Goal: Find specific page/section: Find specific page/section

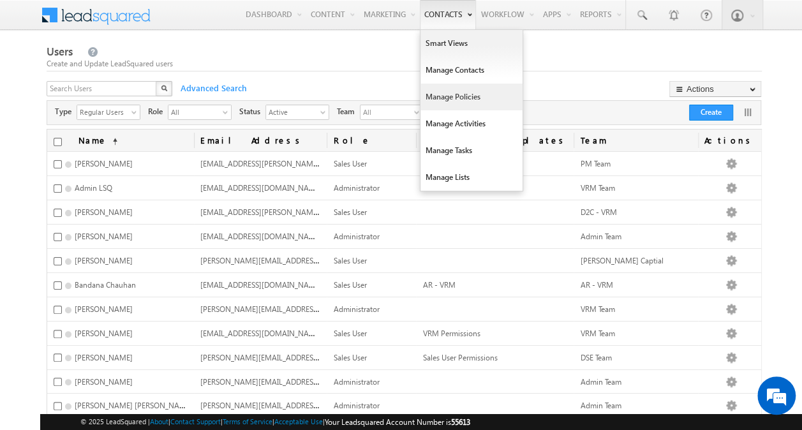
click at [458, 102] on link "Manage Policies" at bounding box center [472, 97] width 102 height 27
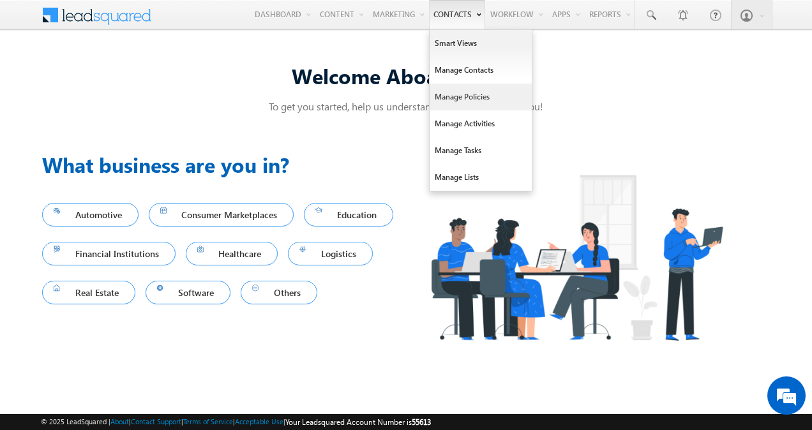
click at [470, 93] on link "Manage Policies" at bounding box center [480, 97] width 102 height 27
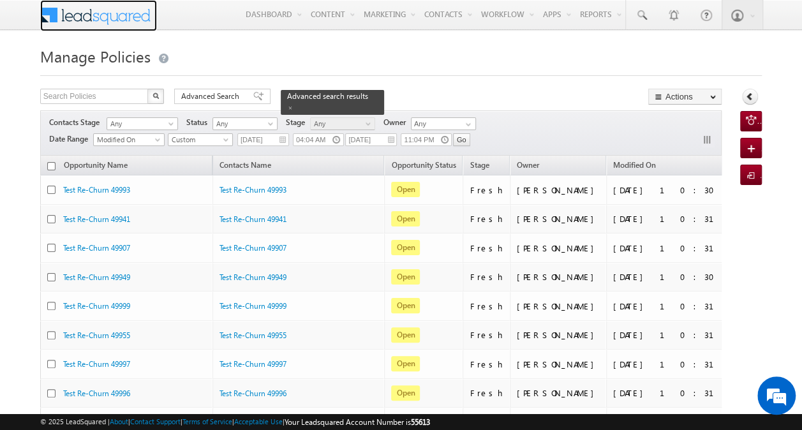
scroll to position [2, 0]
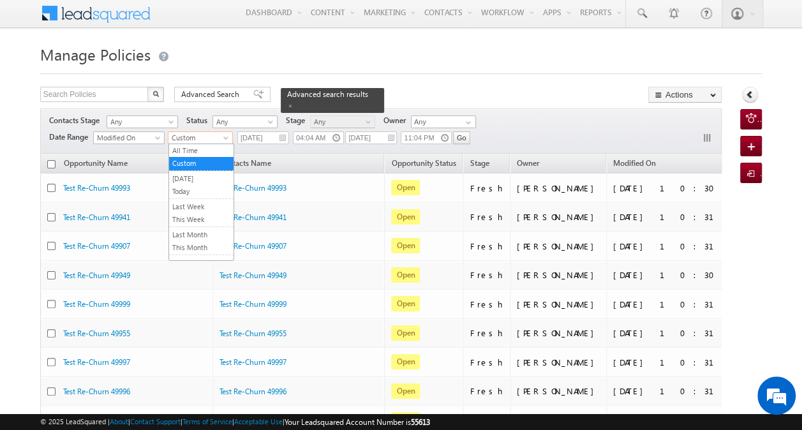
click at [228, 139] on span at bounding box center [227, 140] width 10 height 10
click at [209, 178] on link "Yesterday" at bounding box center [201, 178] width 64 height 11
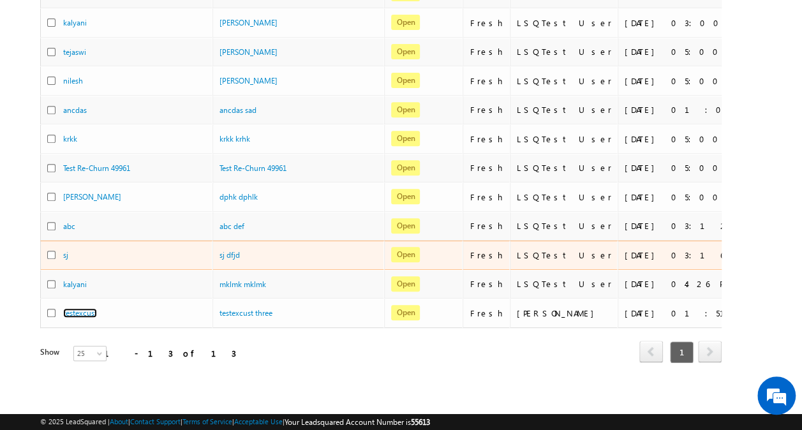
scroll to position [0, 0]
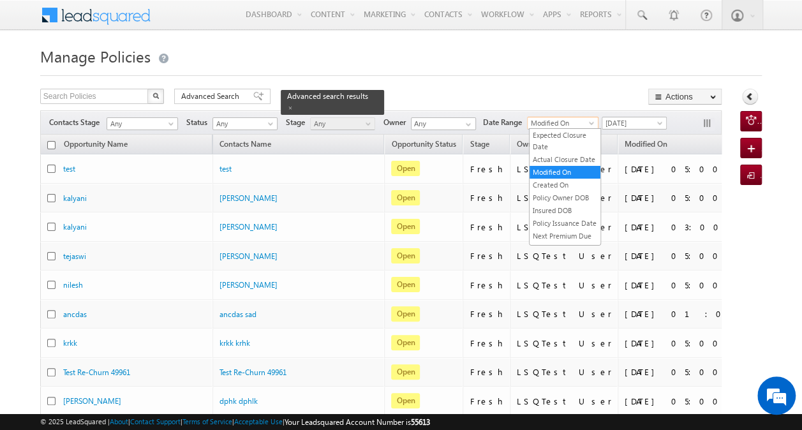
click at [583, 124] on span "Modified On" at bounding box center [561, 122] width 66 height 11
click at [467, 62] on h1 "Manage Policies" at bounding box center [401, 55] width 722 height 25
click at [422, 69] on div at bounding box center [401, 72] width 722 height 8
click at [579, 126] on span "Modified On" at bounding box center [561, 122] width 66 height 11
click at [569, 191] on link "Created On" at bounding box center [565, 184] width 71 height 11
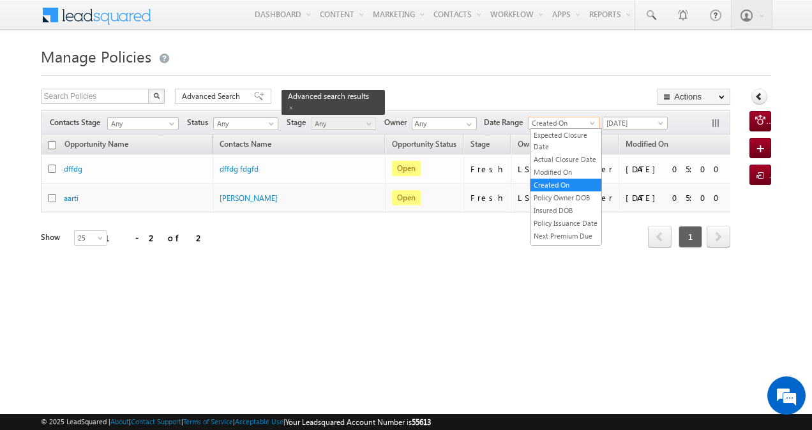
click at [590, 124] on span at bounding box center [593, 126] width 10 height 10
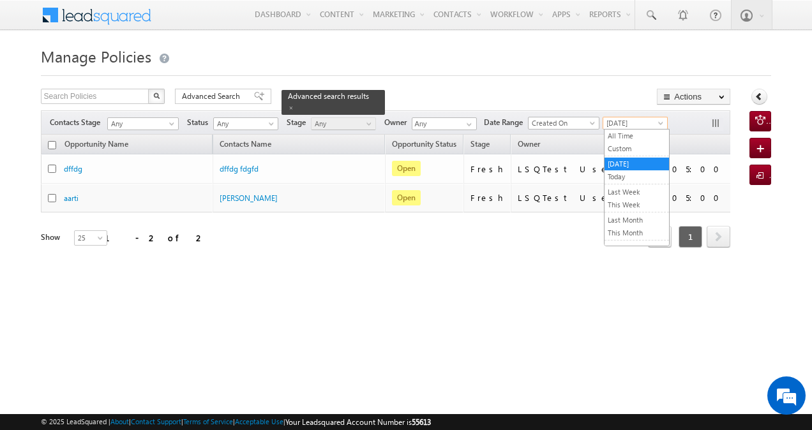
click at [629, 119] on span "Yesterday" at bounding box center [633, 122] width 61 height 11
click at [630, 147] on link "Custom" at bounding box center [636, 148] width 64 height 11
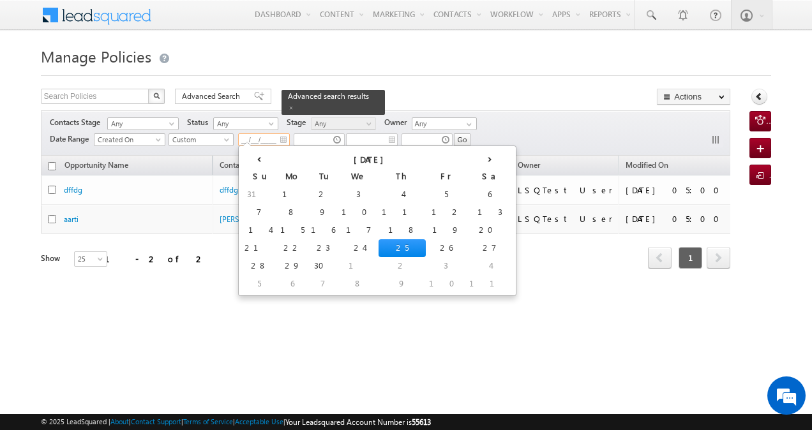
click at [251, 138] on input "__/__/____" at bounding box center [264, 139] width 52 height 13
click at [338, 231] on td "17" at bounding box center [358, 230] width 40 height 18
type input "09/17/2025"
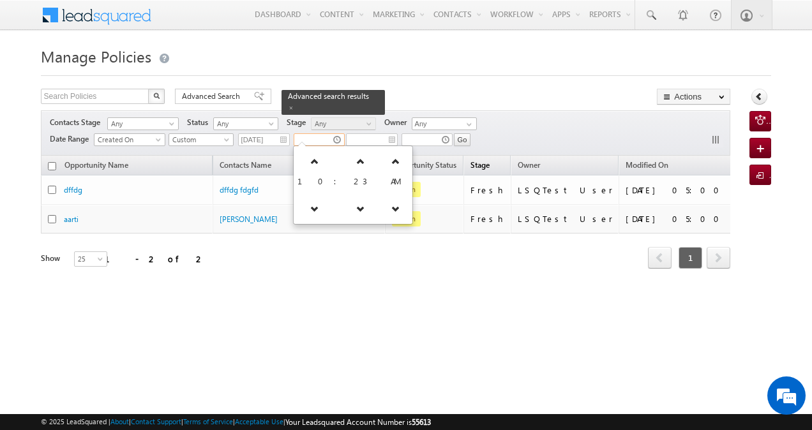
drag, startPoint x: 326, startPoint y: 141, endPoint x: 494, endPoint y: 160, distance: 168.8
click at [494, 160] on div "Search Policies X 2 results found Advanced Search Advanced search results Actio…" at bounding box center [386, 196] width 690 height 215
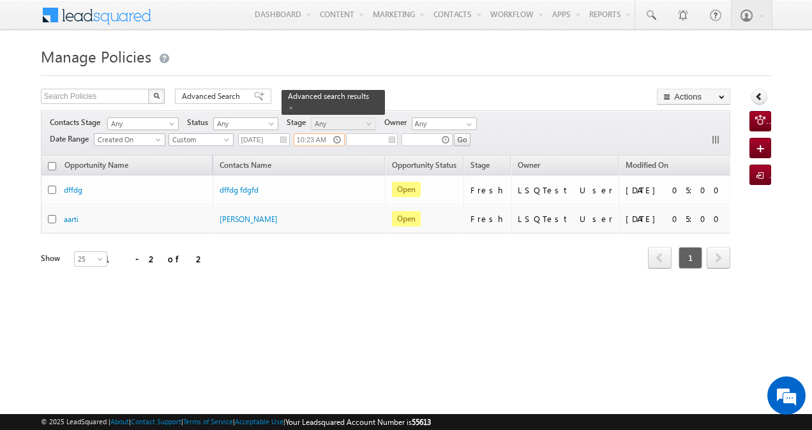
click at [318, 135] on input "10:23 AM" at bounding box center [319, 139] width 51 height 13
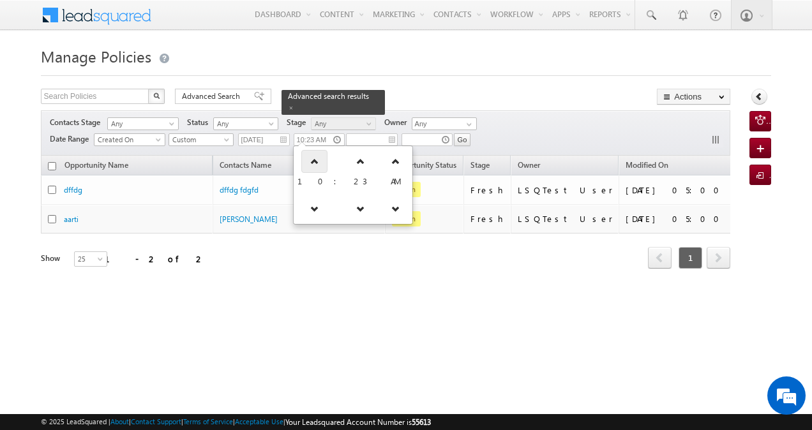
click at [313, 160] on icon at bounding box center [314, 161] width 9 height 9
click at [313, 207] on icon at bounding box center [317, 208] width 9 height 9
click at [313, 207] on icon at bounding box center [310, 208] width 9 height 9
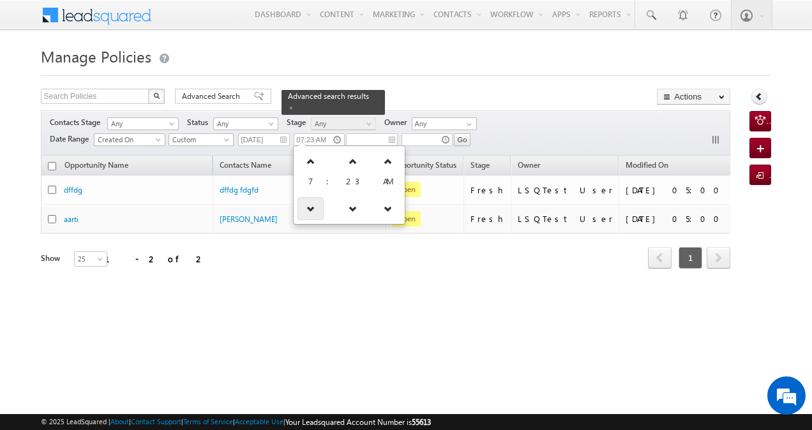
click at [313, 207] on icon at bounding box center [310, 208] width 9 height 9
type input "06:23 AM"
click at [394, 92] on div "Search Policies X 2 results found Advanced Search Advanced search results Actio…" at bounding box center [386, 98] width 690 height 19
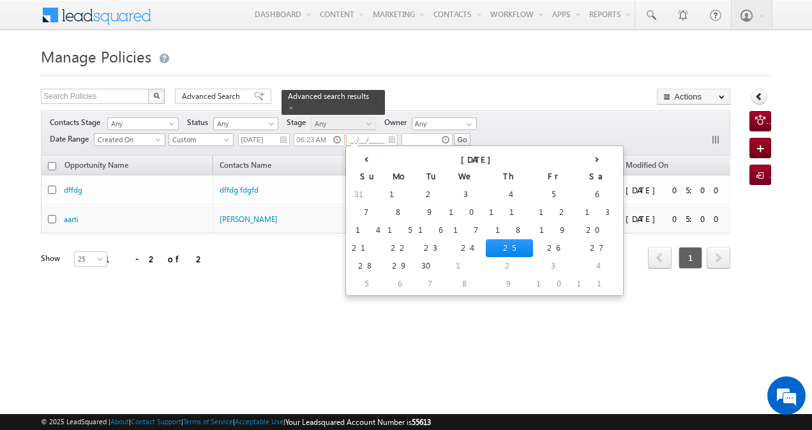
click at [371, 136] on input "__/__/____" at bounding box center [372, 139] width 52 height 13
click at [533, 228] on td "19" at bounding box center [553, 230] width 40 height 18
type input "09/19/2025"
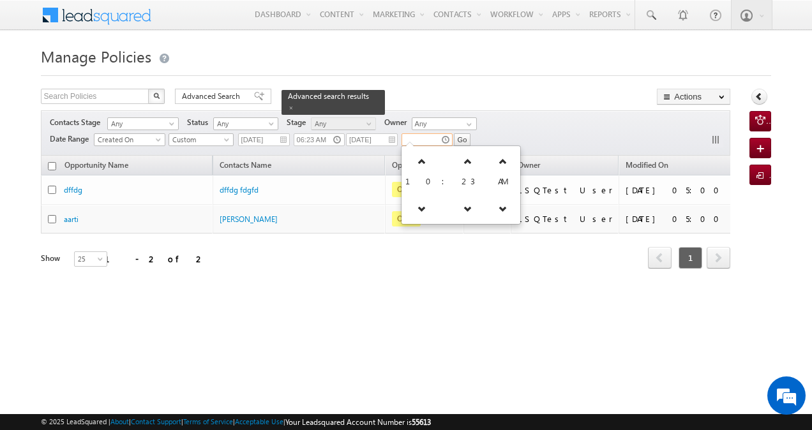
click at [430, 141] on input "text" at bounding box center [426, 139] width 51 height 13
click at [417, 161] on icon at bounding box center [417, 161] width 9 height 9
click at [416, 163] on icon at bounding box center [417, 161] width 9 height 9
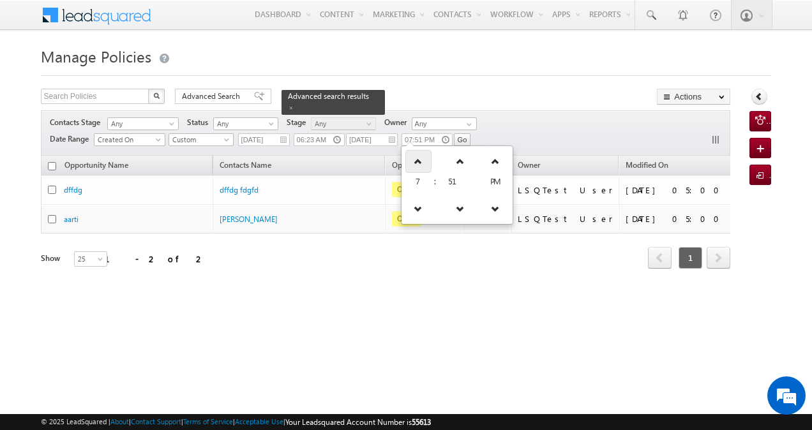
click at [416, 163] on icon at bounding box center [417, 161] width 9 height 9
click at [417, 163] on icon at bounding box center [421, 161] width 9 height 9
type input "11:51 PM"
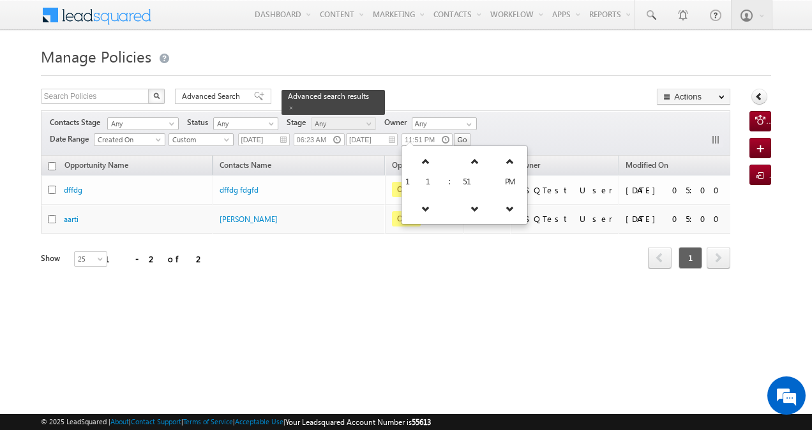
click at [473, 85] on div "Manage Policies Search Policies X 2 results found Advanced Search Advanced sear…" at bounding box center [406, 202] width 731 height 319
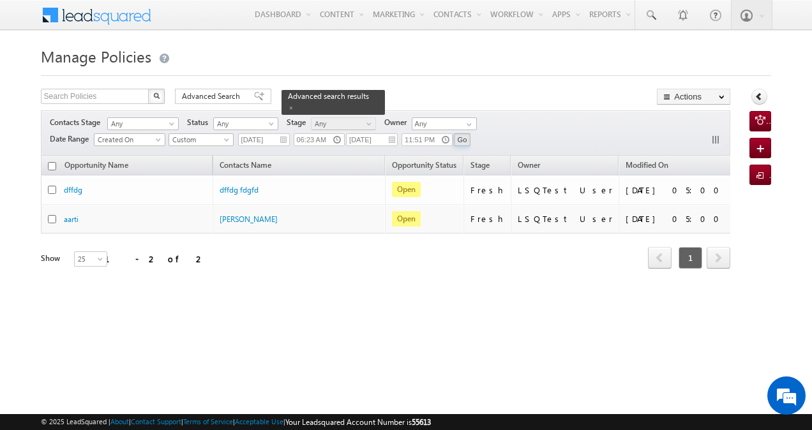
click at [466, 138] on input "Go" at bounding box center [462, 139] width 17 height 13
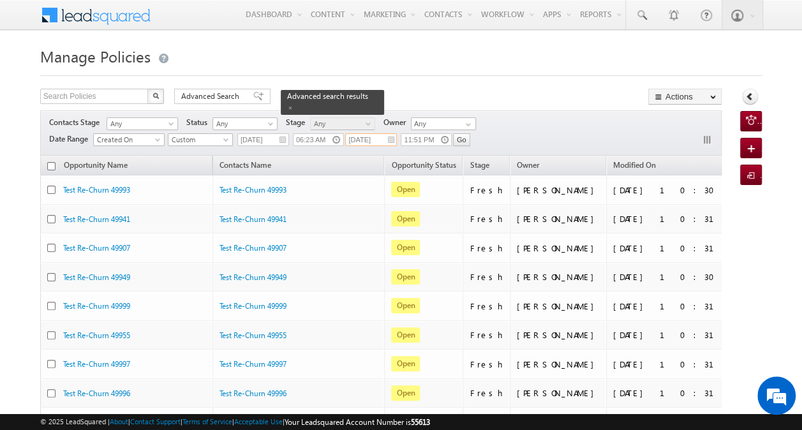
click at [368, 140] on input "09/19/2025" at bounding box center [371, 139] width 52 height 13
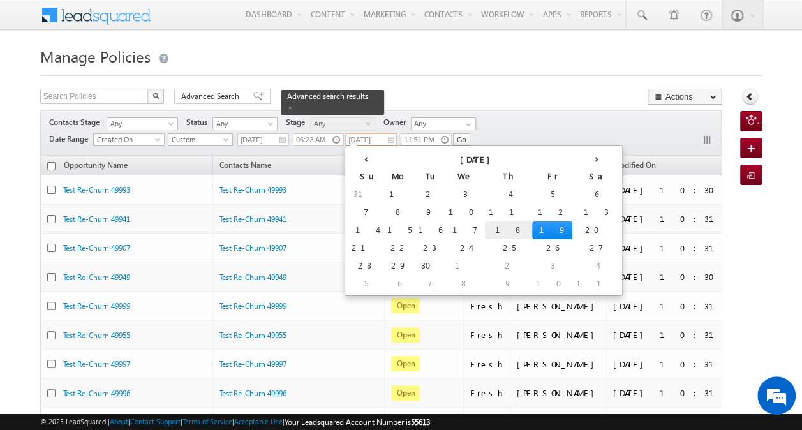
click at [485, 231] on td "18" at bounding box center [508, 230] width 47 height 18
type input "09/18/2025"
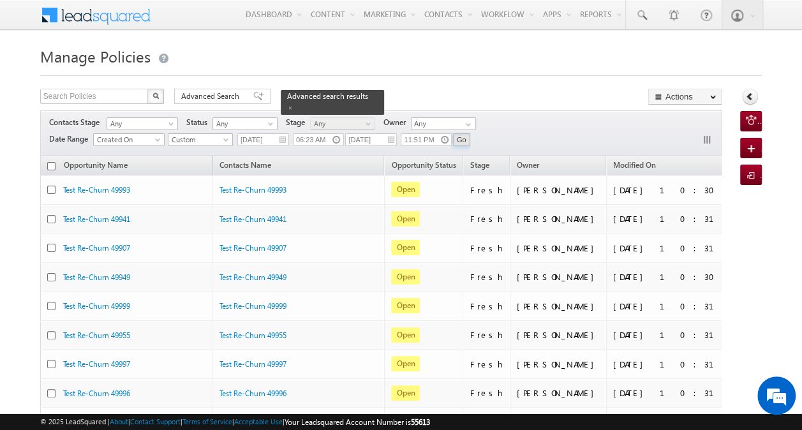
click at [458, 139] on input "Go" at bounding box center [461, 139] width 17 height 13
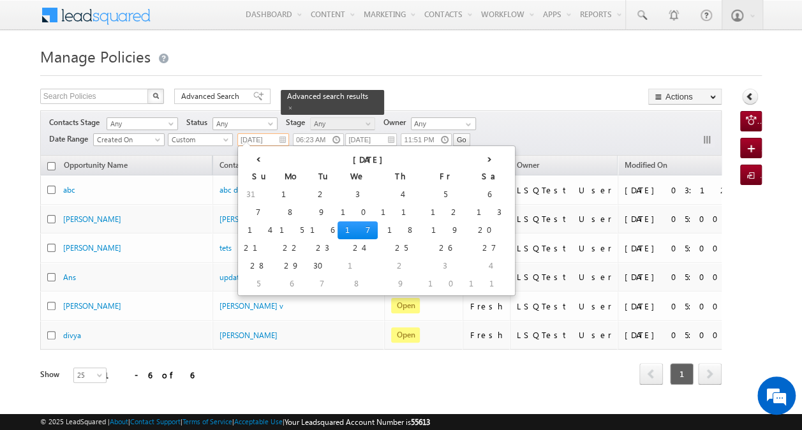
click at [276, 142] on input "09/17/2025" at bounding box center [263, 139] width 52 height 13
click at [276, 194] on td "1" at bounding box center [291, 195] width 31 height 18
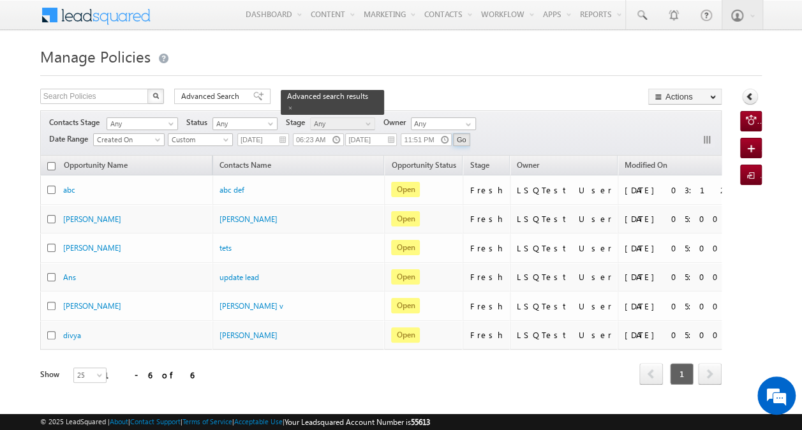
click at [457, 138] on input "Go" at bounding box center [461, 139] width 17 height 13
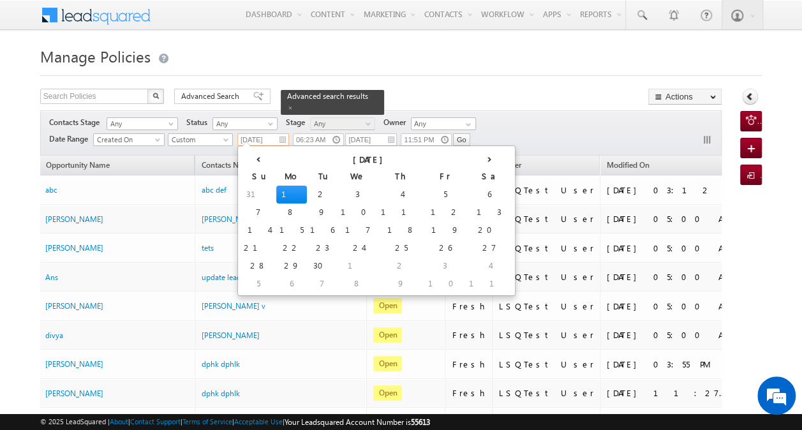
click at [263, 142] on input "09/01/2025" at bounding box center [263, 139] width 52 height 13
click at [338, 194] on td "3" at bounding box center [358, 195] width 40 height 18
type input "09/03/2025"
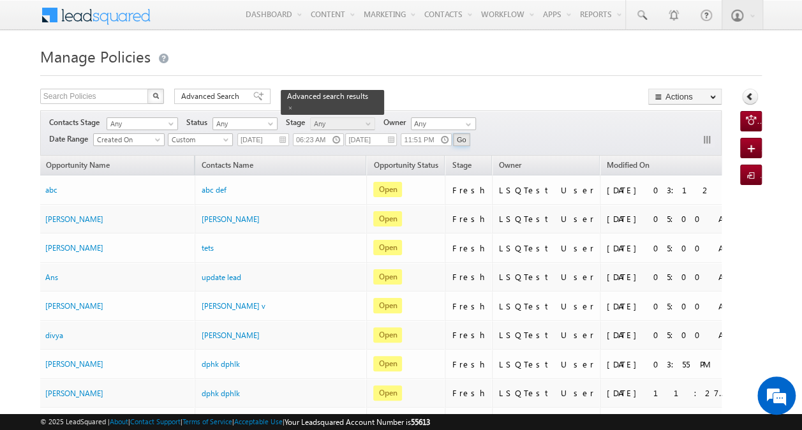
click at [459, 138] on input "Go" at bounding box center [461, 139] width 17 height 13
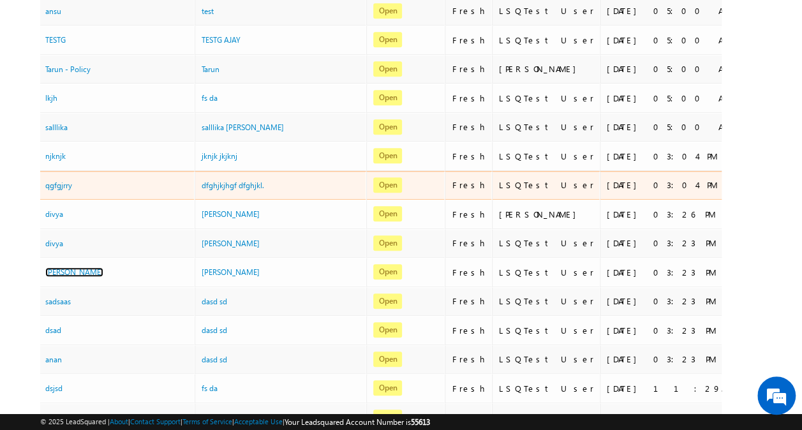
scroll to position [442, 0]
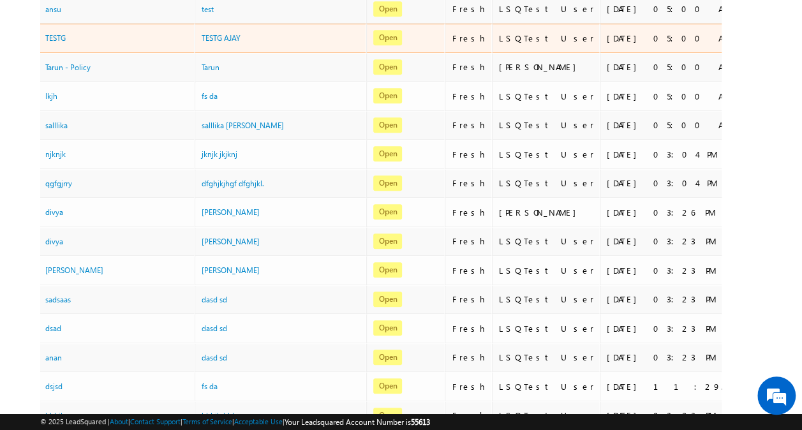
drag, startPoint x: 313, startPoint y: 1, endPoint x: 346, endPoint y: 41, distance: 52.1
click at [346, 41] on div "TESTG AJAY" at bounding box center [282, 41] width 160 height 18
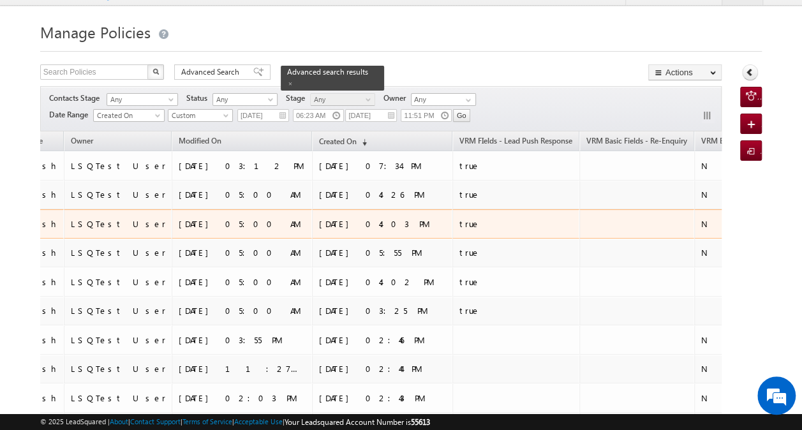
scroll to position [0, 0]
